Goal: Information Seeking & Learning: Learn about a topic

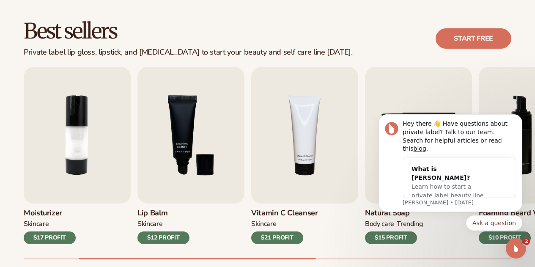
scroll to position [254, 0]
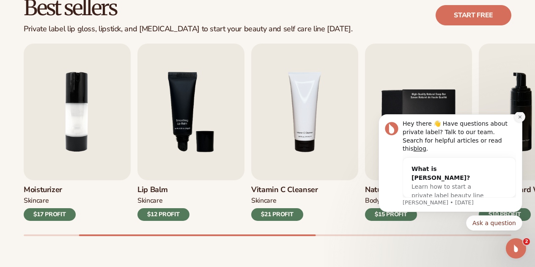
click at [518, 119] on icon "Dismiss notification" at bounding box center [519, 117] width 5 height 5
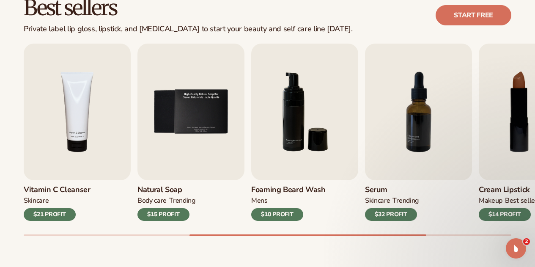
click at [488, 194] on h3 "Cream Lipstick" at bounding box center [507, 189] width 59 height 9
click at [488, 186] on h3 "Cream Lipstick" at bounding box center [507, 189] width 59 height 9
click at [499, 147] on img "8 / 9" at bounding box center [531, 112] width 107 height 136
click at [504, 116] on img "8 / 9" at bounding box center [531, 112] width 107 height 136
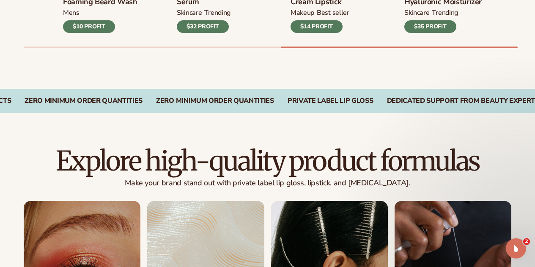
scroll to position [465, 0]
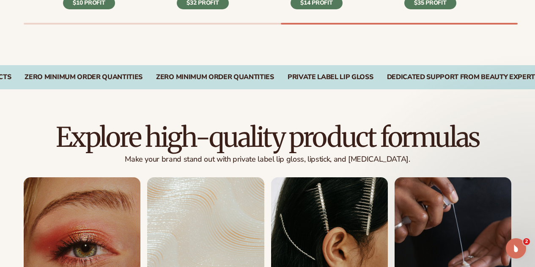
click at [103, 229] on link "1 / 8" at bounding box center [82, 244] width 117 height 135
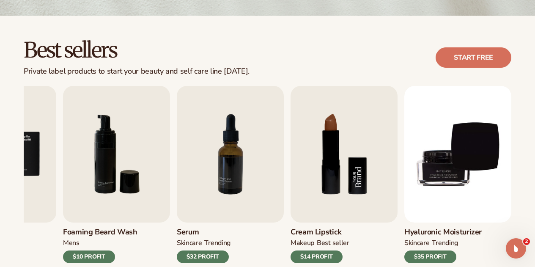
click at [334, 192] on img "8 / 9" at bounding box center [343, 154] width 107 height 136
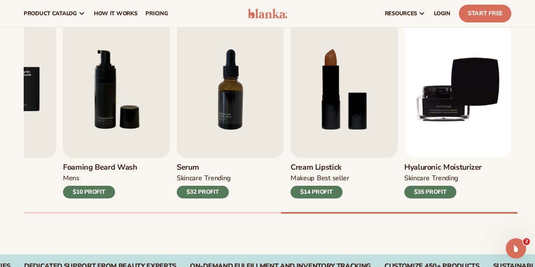
scroll to position [274, 0]
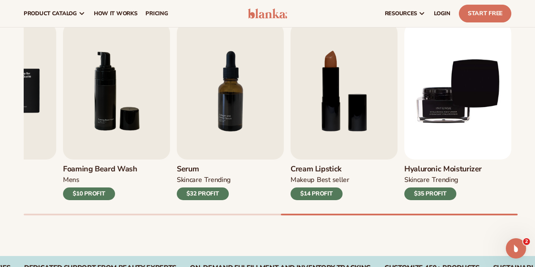
click at [311, 173] on h3 "Cream Lipstick" at bounding box center [319, 168] width 59 height 9
click at [315, 171] on h3 "Cream Lipstick" at bounding box center [319, 168] width 59 height 9
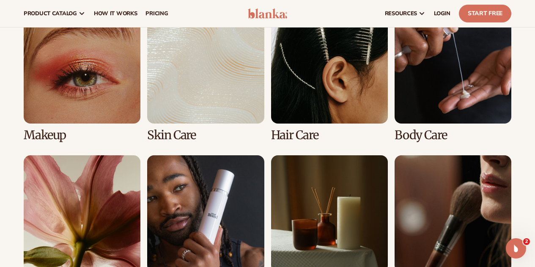
scroll to position [547, 0]
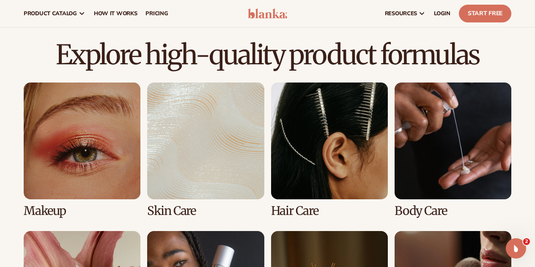
click at [93, 117] on link "1 / 8" at bounding box center [82, 149] width 117 height 135
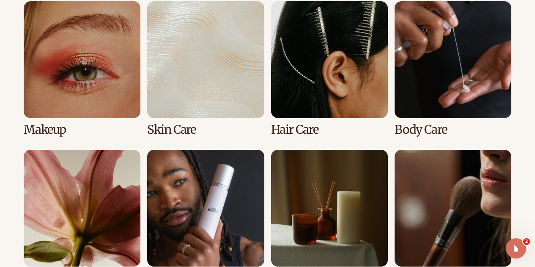
scroll to position [632, 0]
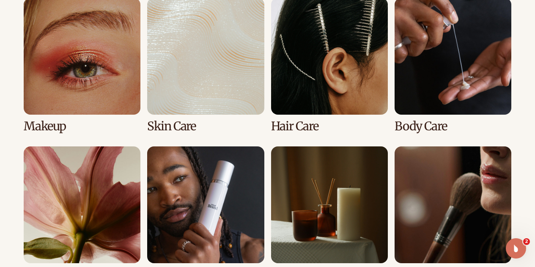
click at [223, 84] on link "2 / 8" at bounding box center [205, 65] width 117 height 135
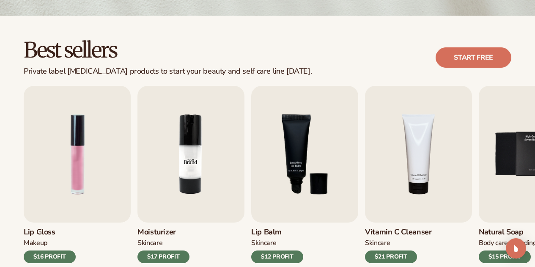
scroll to position [296, 0]
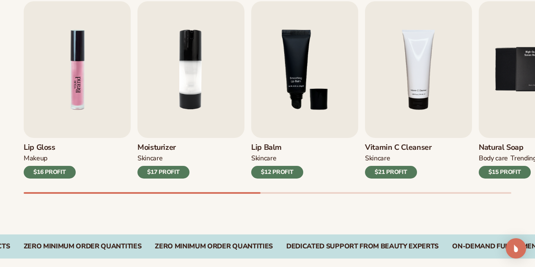
click at [80, 82] on img "1 / 9" at bounding box center [77, 69] width 107 height 136
drag, startPoint x: 20, startPoint y: 136, endPoint x: 30, endPoint y: 147, distance: 14.1
click at [20, 136] on div "Best sellers Private label skin care products to start your beauty and self car…" at bounding box center [267, 82] width 535 height 303
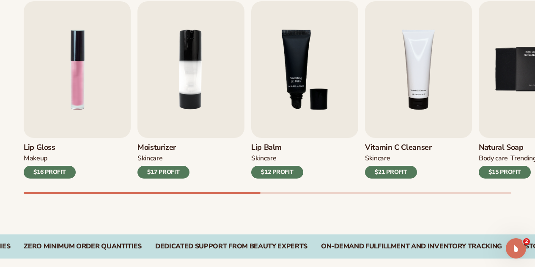
click at [34, 152] on h3 "Lip Gloss" at bounding box center [50, 147] width 52 height 9
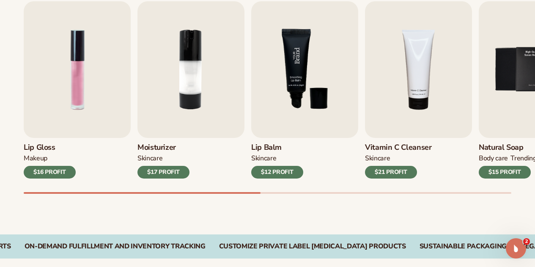
click at [303, 81] on img "3 / 9" at bounding box center [304, 69] width 107 height 136
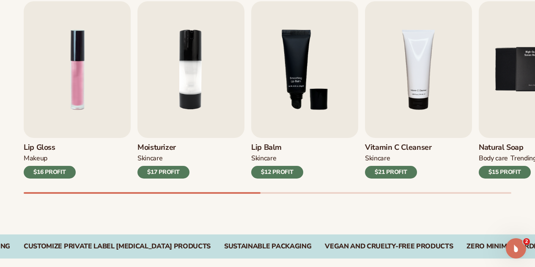
click at [250, 149] on div "Lip Gloss MAKEUP $16 PROFIT Moisturizer SKINCARE $17 PROFIT SKINCARE" at bounding box center [267, 89] width 487 height 177
